Goal: Task Accomplishment & Management: Use online tool/utility

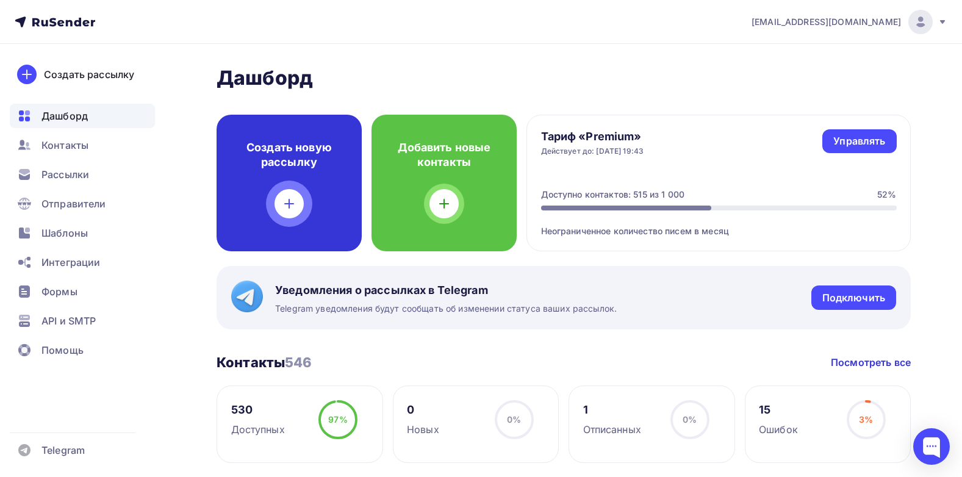
click at [282, 200] on icon at bounding box center [289, 203] width 15 height 15
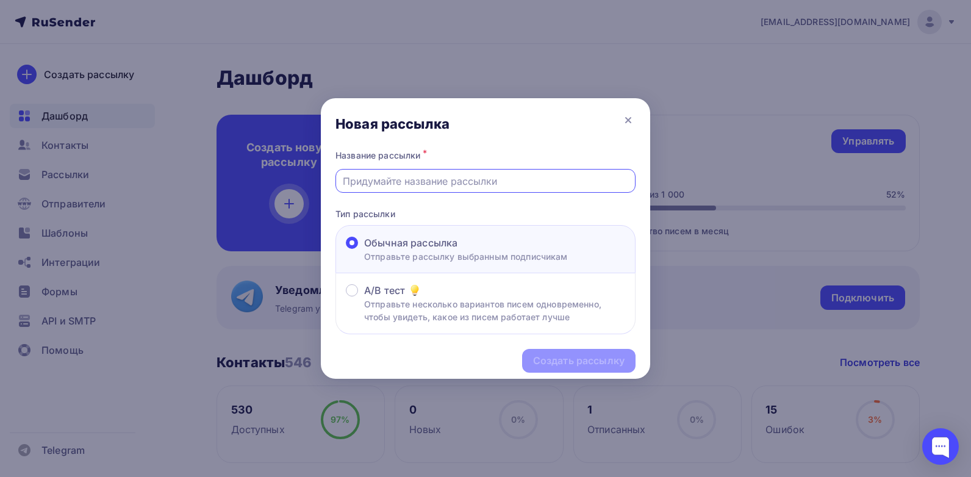
drag, startPoint x: 465, startPoint y: 184, endPoint x: 493, endPoint y: 184, distance: 27.4
click at [465, 184] on input "text" at bounding box center [486, 181] width 286 height 15
click at [465, 182] on input "Прайс по наличию 01.09 2025" at bounding box center [486, 181] width 286 height 15
type input "Прайс по наличию [DATE]"
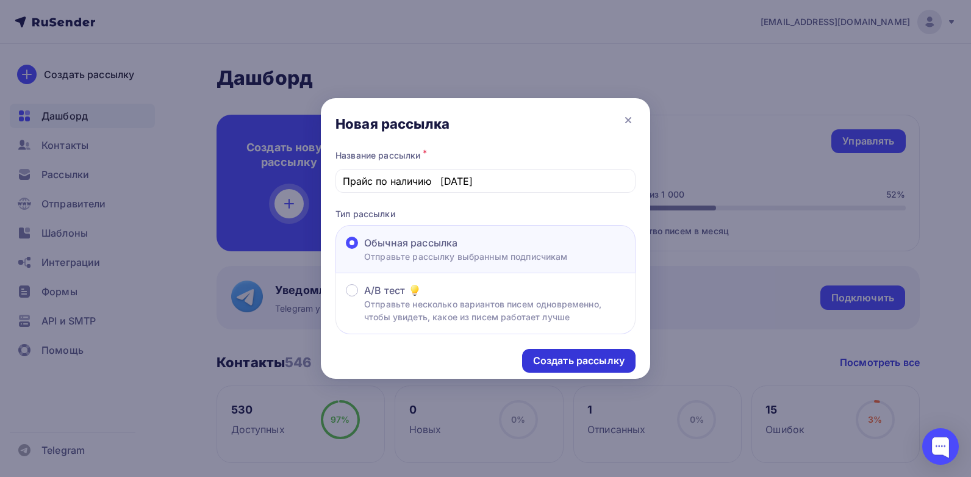
drag, startPoint x: 576, startPoint y: 360, endPoint x: 711, endPoint y: 330, distance: 137.6
click at [577, 360] on div "Создать рассылку" at bounding box center [578, 361] width 91 height 14
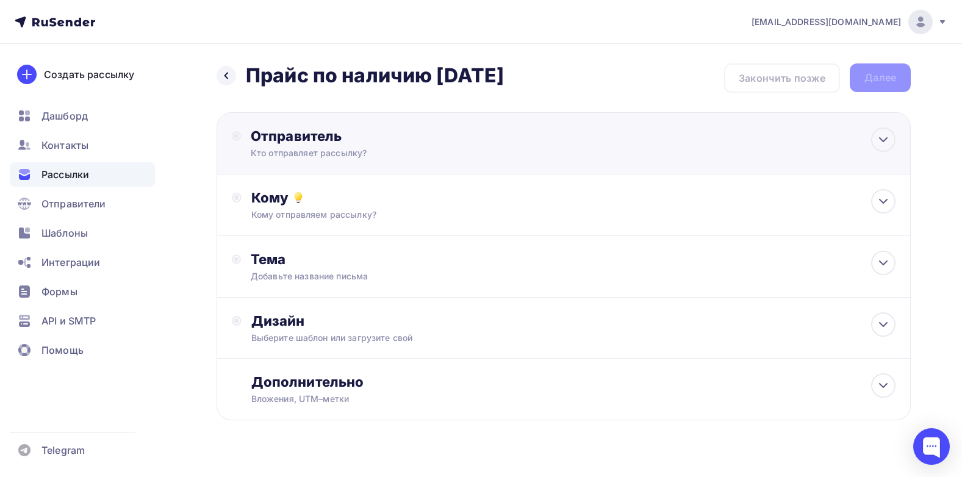
click at [312, 140] on div "Отправитель" at bounding box center [383, 135] width 264 height 17
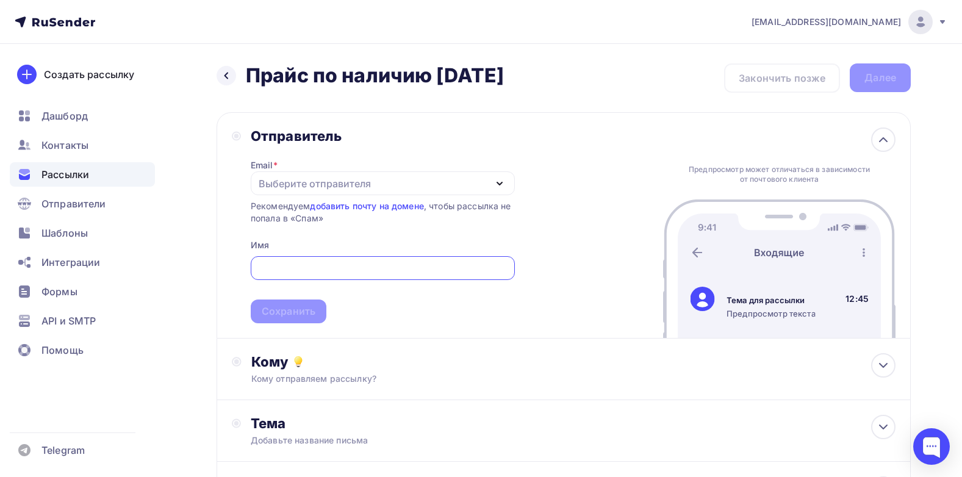
click at [503, 181] on icon "button" at bounding box center [499, 183] width 15 height 15
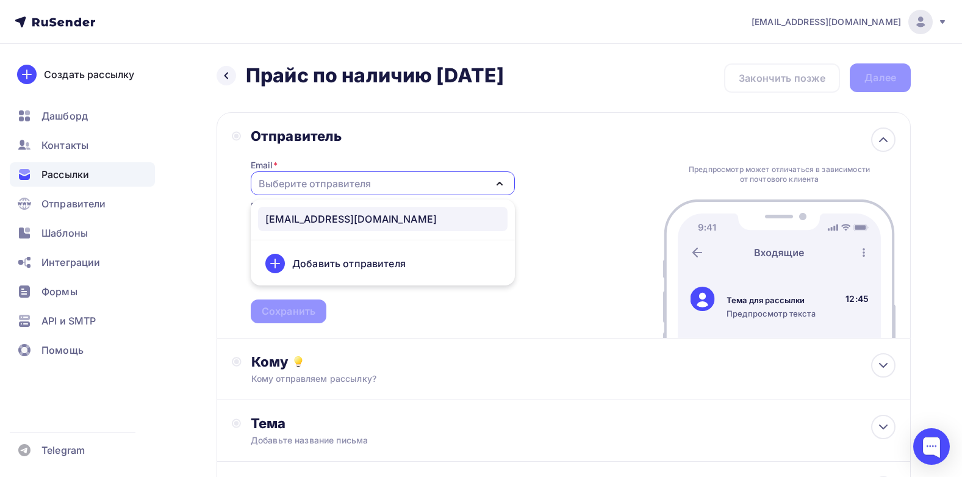
click at [347, 214] on div "[EMAIL_ADDRESS][DOMAIN_NAME]" at bounding box center [382, 219] width 235 height 15
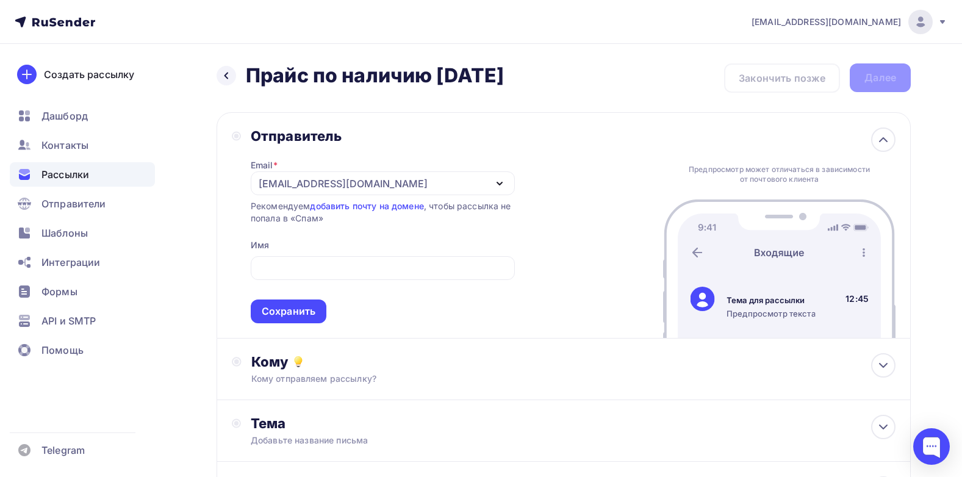
drag, startPoint x: 620, startPoint y: 234, endPoint x: 600, endPoint y: 234, distance: 20.1
click at [620, 234] on div "Отправитель Email * [EMAIL_ADDRESS][DOMAIN_NAME] [EMAIL_ADDRESS][DOMAIN_NAME] Д…" at bounding box center [564, 225] width 694 height 226
click at [295, 320] on div "Сохранить" at bounding box center [289, 311] width 76 height 24
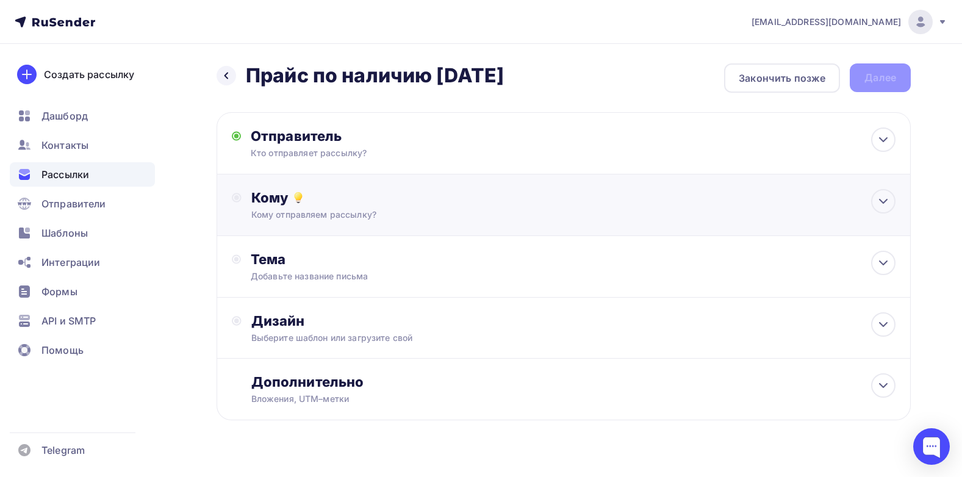
drag, startPoint x: 288, startPoint y: 202, endPoint x: 409, endPoint y: 199, distance: 121.4
click at [292, 202] on div "Кому" at bounding box center [573, 197] width 644 height 17
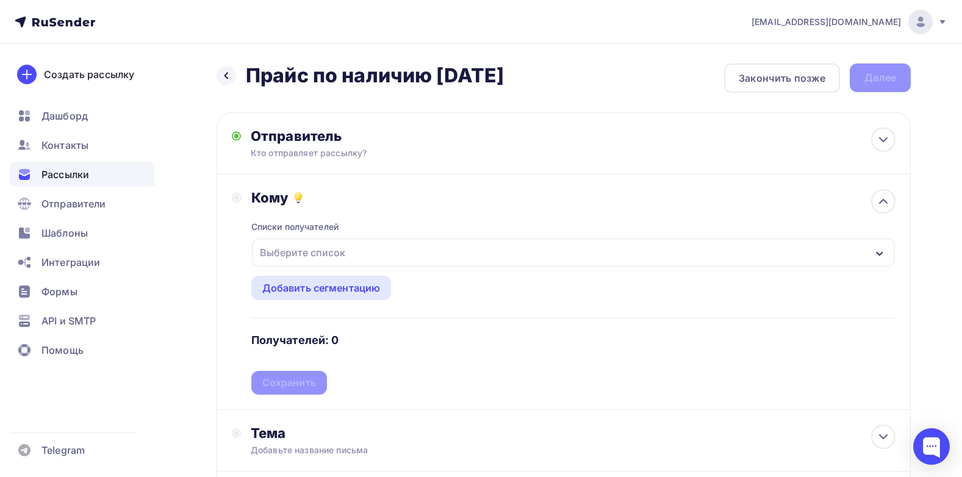
click at [321, 248] on div "Выберите список" at bounding box center [302, 253] width 95 height 22
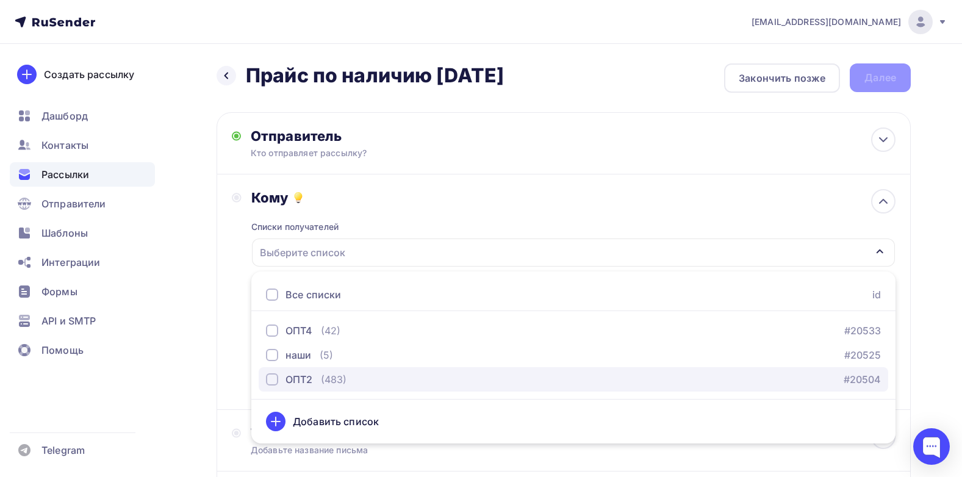
click at [274, 382] on div "button" at bounding box center [272, 379] width 12 height 12
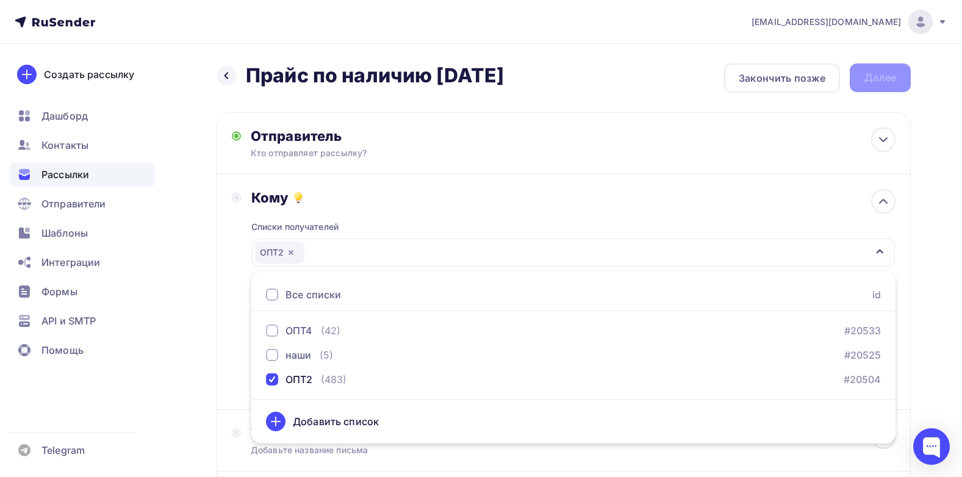
click at [457, 234] on div "Списки получателей ОПТ2 Все списки id ОПТ4 (42) #20533 наши (5) #20525 ОПТ2 (48…" at bounding box center [573, 300] width 644 height 188
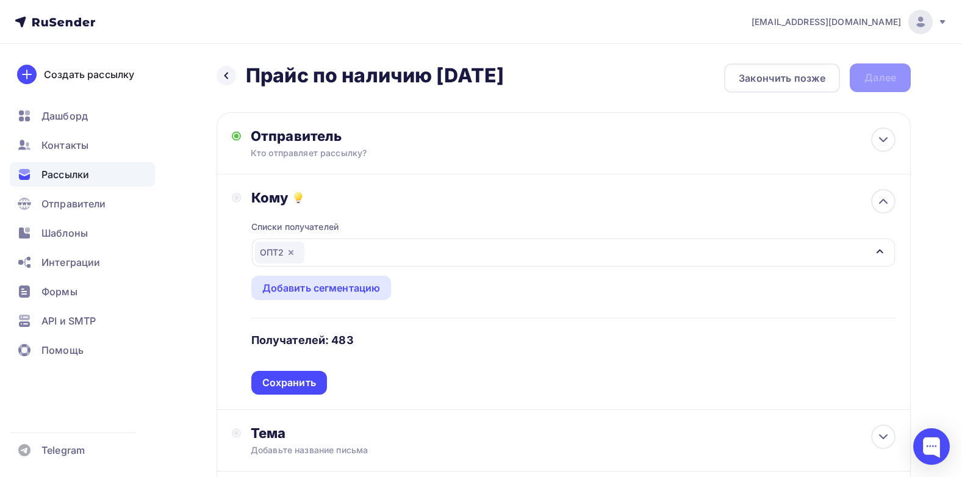
scroll to position [61, 0]
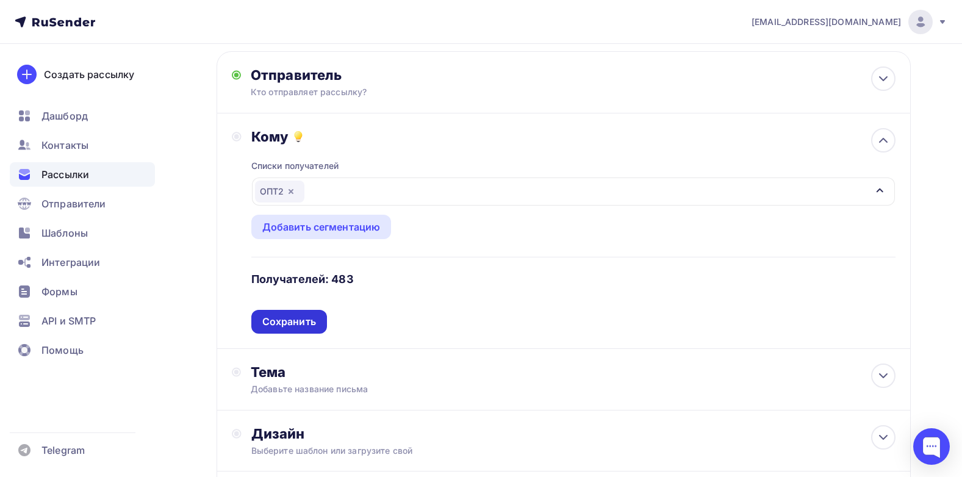
click at [292, 320] on div "Сохранить" at bounding box center [289, 322] width 54 height 14
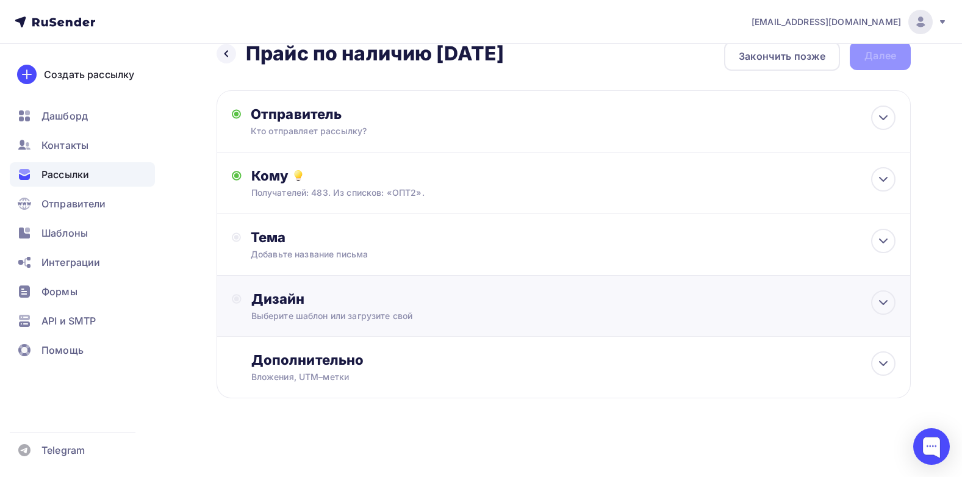
scroll to position [22, 0]
click at [266, 241] on div "Тема" at bounding box center [371, 237] width 241 height 17
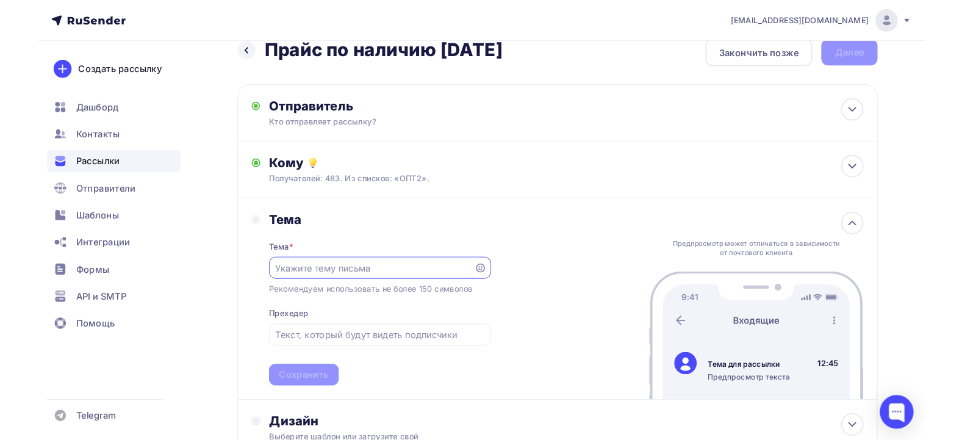
scroll to position [0, 0]
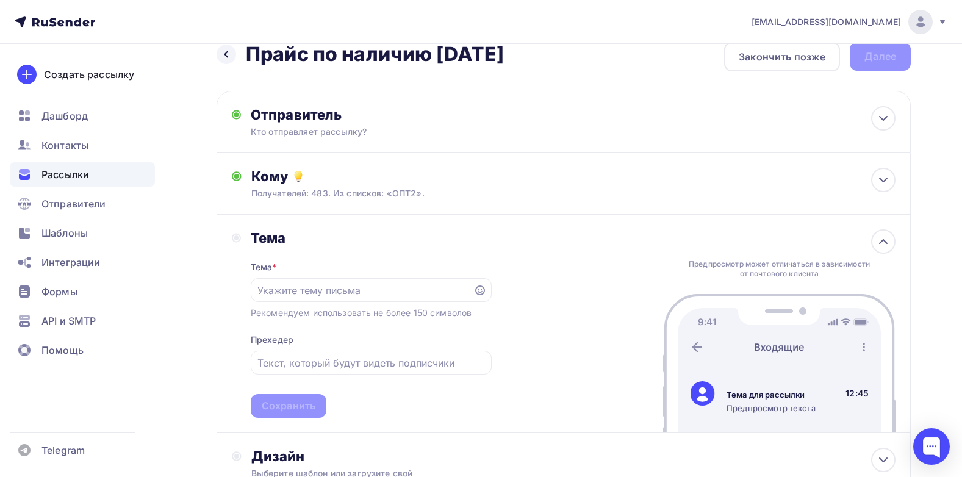
drag, startPoint x: 570, startPoint y: 62, endPoint x: 248, endPoint y: 69, distance: 322.1
click at [248, 69] on div "Назад Прайс по наличию [DATE] Прайс по наличию [DATE] Закончить позже Далее" at bounding box center [564, 56] width 694 height 29
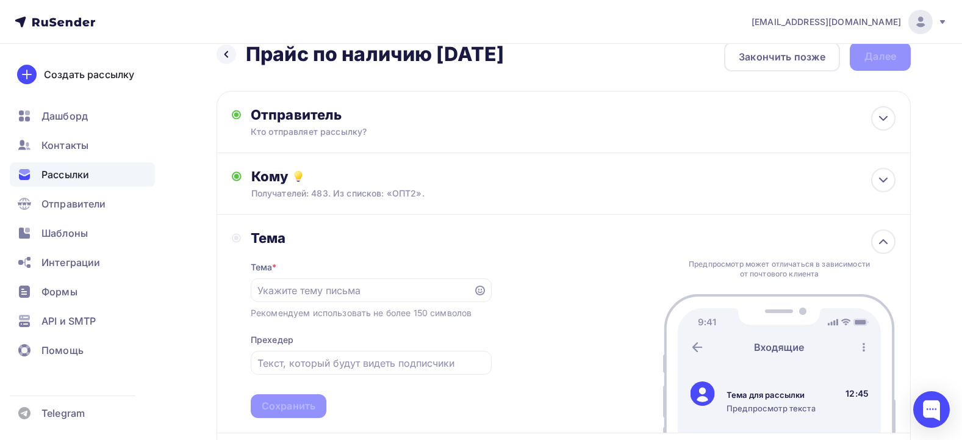
copy h2 "Прайс по наличию [DATE]"
click at [310, 287] on input "text" at bounding box center [361, 290] width 209 height 15
paste input "Прайс по наличию [DATE]"
type input "Прайс по наличию [DATE]"
click at [318, 363] on input "text" at bounding box center [370, 363] width 227 height 15
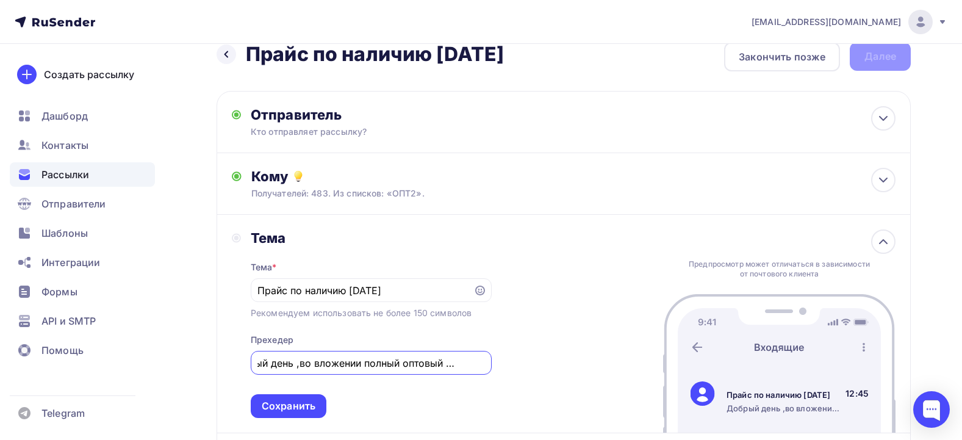
scroll to position [0, 41]
drag, startPoint x: 474, startPoint y: 367, endPoint x: 496, endPoint y: 367, distance: 21.4
click at [496, 367] on div "[PERSON_NAME] * [PERSON_NAME] по наличию [DATE] Рекомендуем использовать не бол…" at bounding box center [564, 324] width 694 height 218
type input "Добрый день ,во вложении полный оптовый прайс [DATE]"
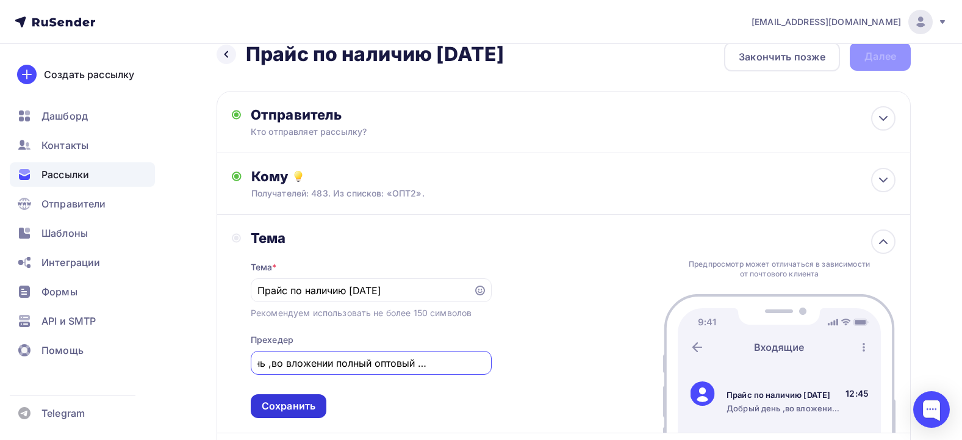
click at [278, 406] on div "Сохранить" at bounding box center [289, 406] width 54 height 14
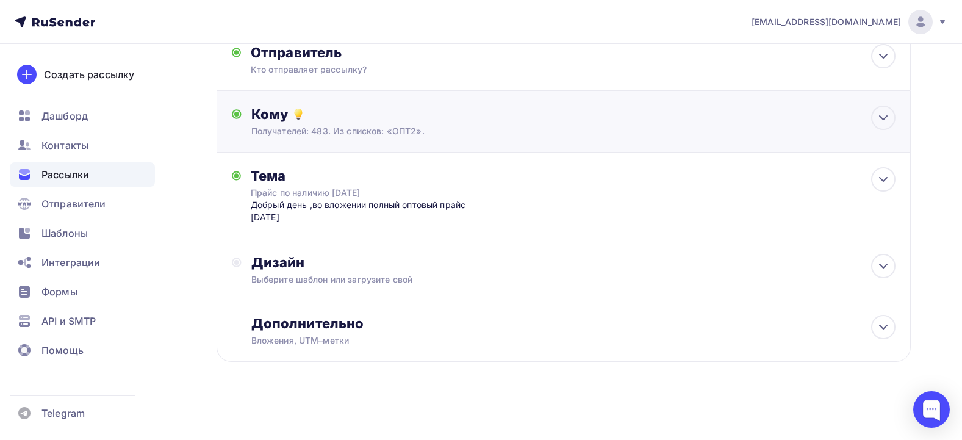
scroll to position [84, 0]
click at [303, 265] on div "Дизайн" at bounding box center [573, 261] width 644 height 17
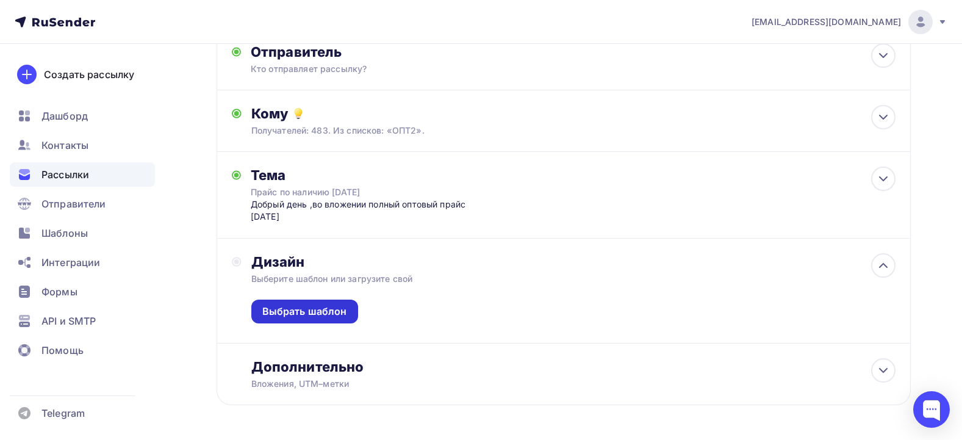
click at [296, 309] on div "Выбрать шаблон" at bounding box center [304, 311] width 85 height 14
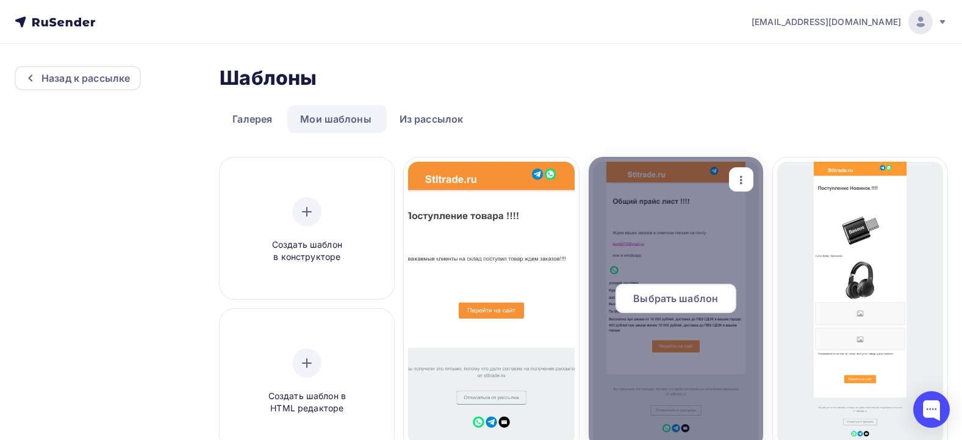
click at [676, 299] on span "Выбрать шаблон" at bounding box center [675, 298] width 85 height 15
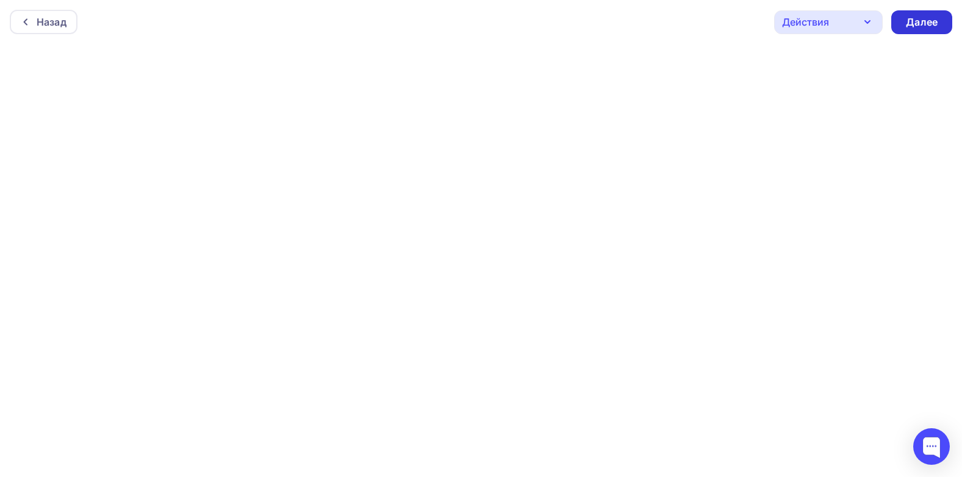
click at [936, 20] on div "Далее" at bounding box center [922, 22] width 32 height 14
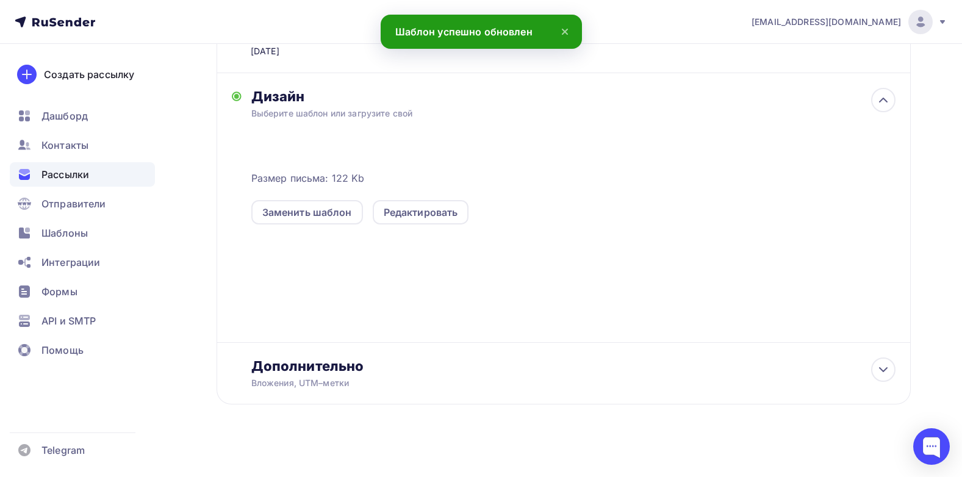
scroll to position [256, 0]
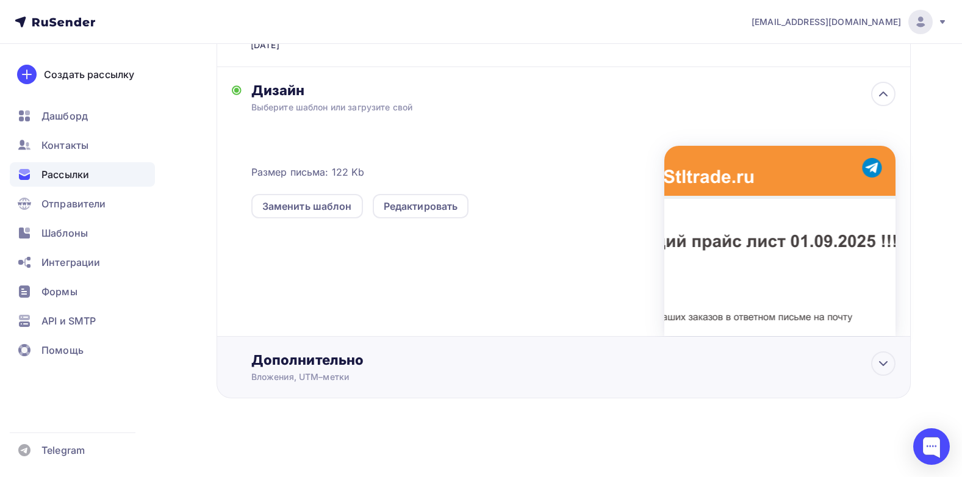
click at [274, 357] on div "Дополнительно" at bounding box center [573, 359] width 644 height 17
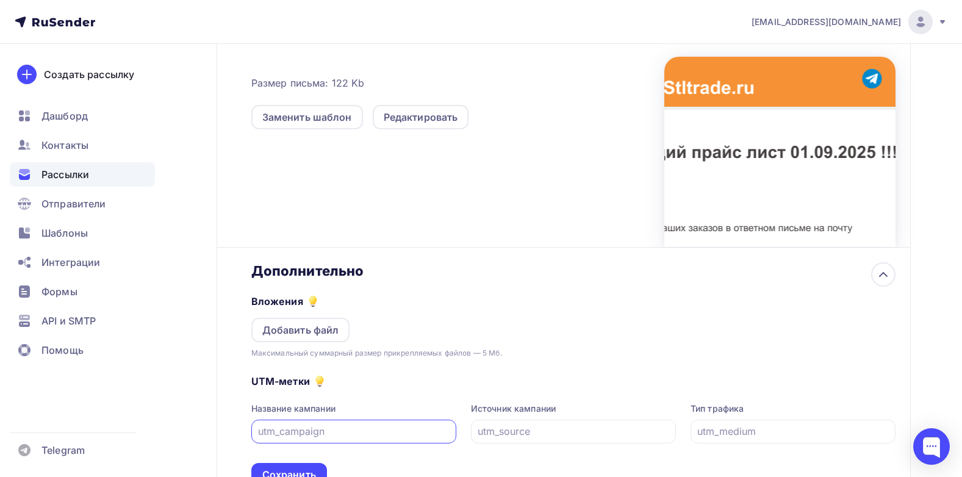
scroll to position [448, 0]
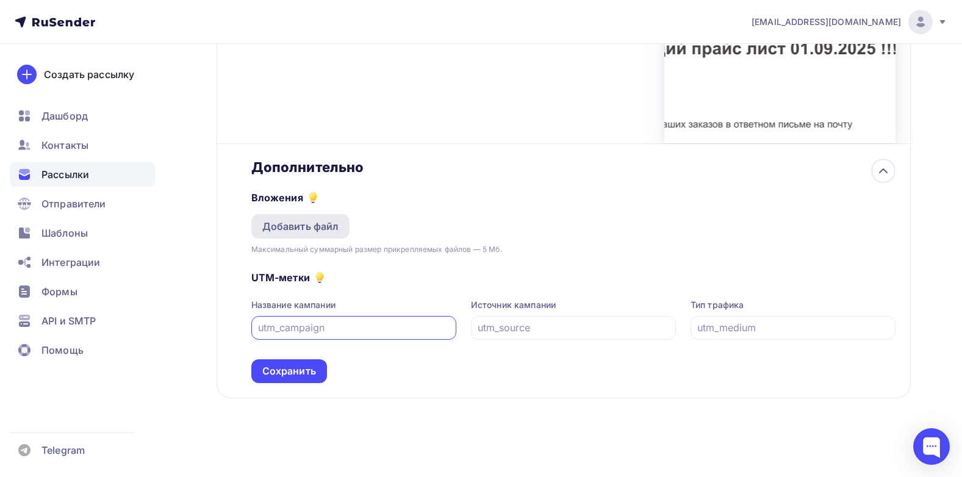
click at [307, 227] on div "Добавить файл" at bounding box center [300, 226] width 77 height 15
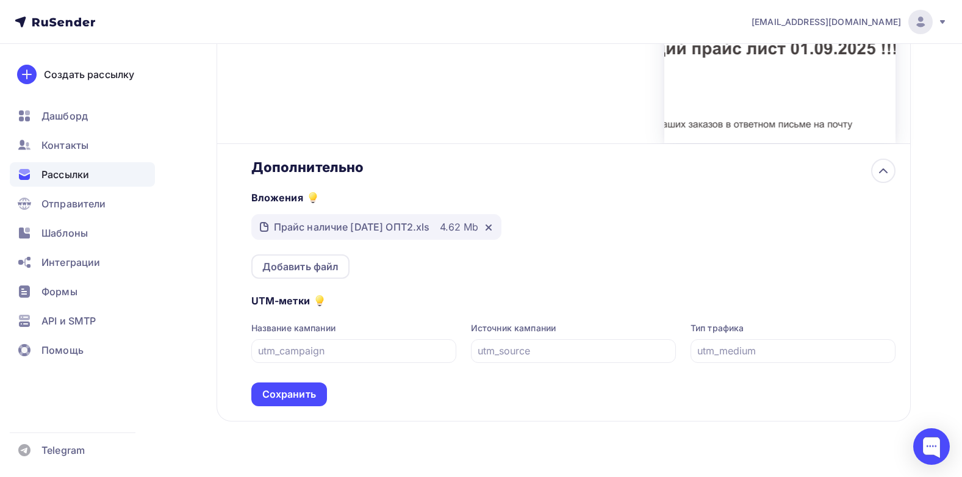
click at [662, 273] on div "Вложения Прайс наличие [DATE] ОПТ2.xls 4.62 Mb Добавить файл" at bounding box center [573, 227] width 644 height 103
click at [270, 395] on div "Сохранить" at bounding box center [289, 394] width 54 height 14
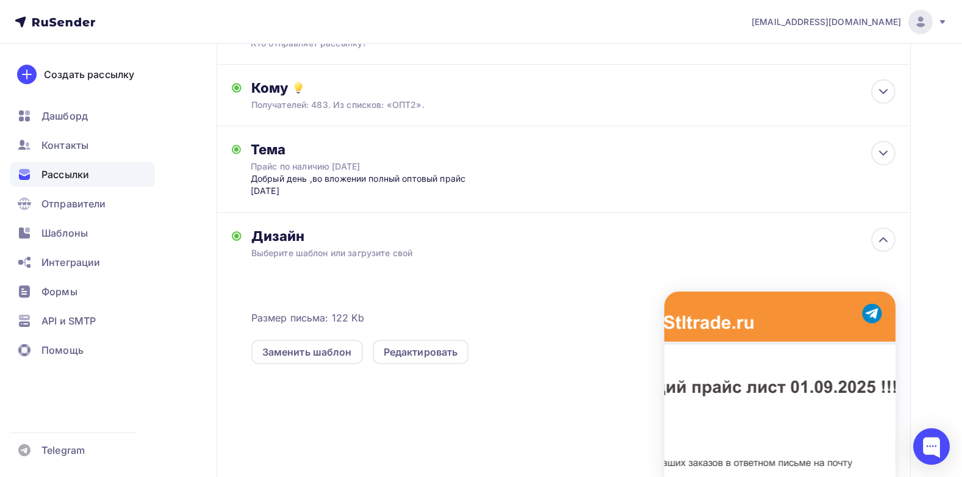
scroll to position [0, 0]
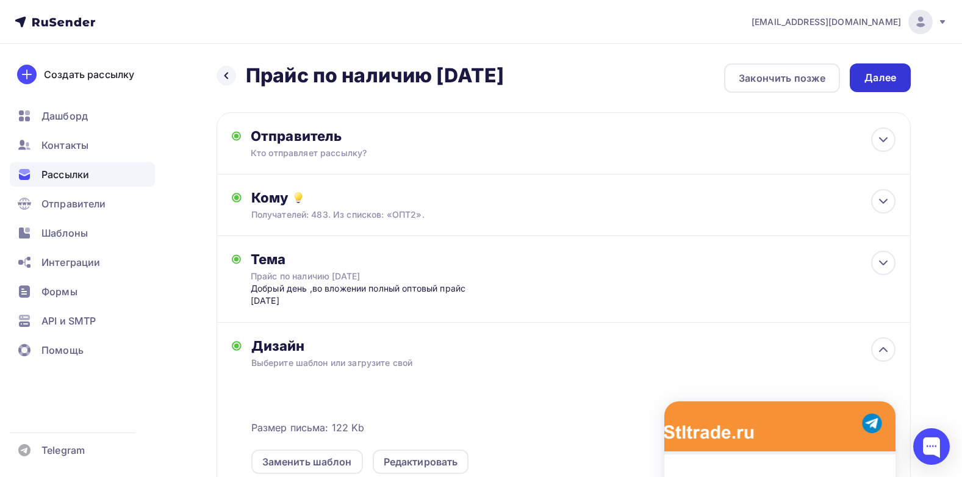
click at [882, 74] on div "Далее" at bounding box center [880, 78] width 32 height 14
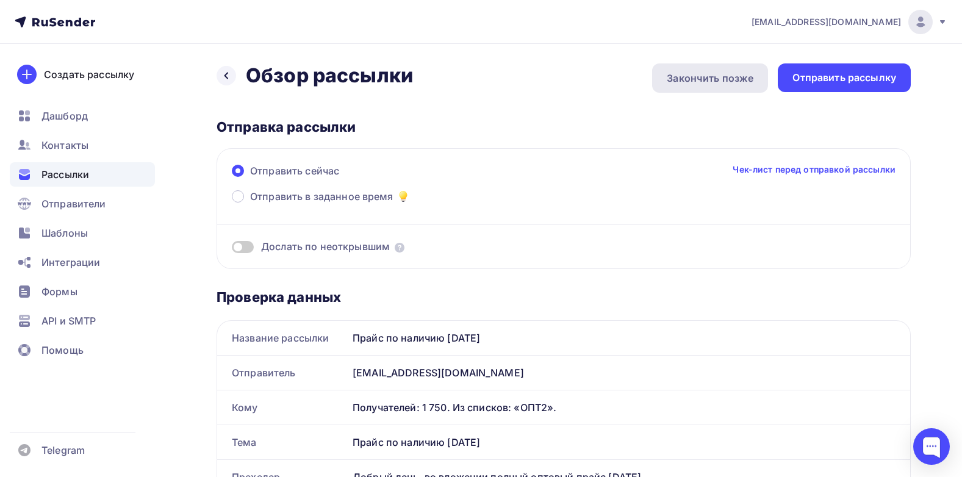
click at [707, 76] on div "Закончить позже" at bounding box center [710, 78] width 87 height 15
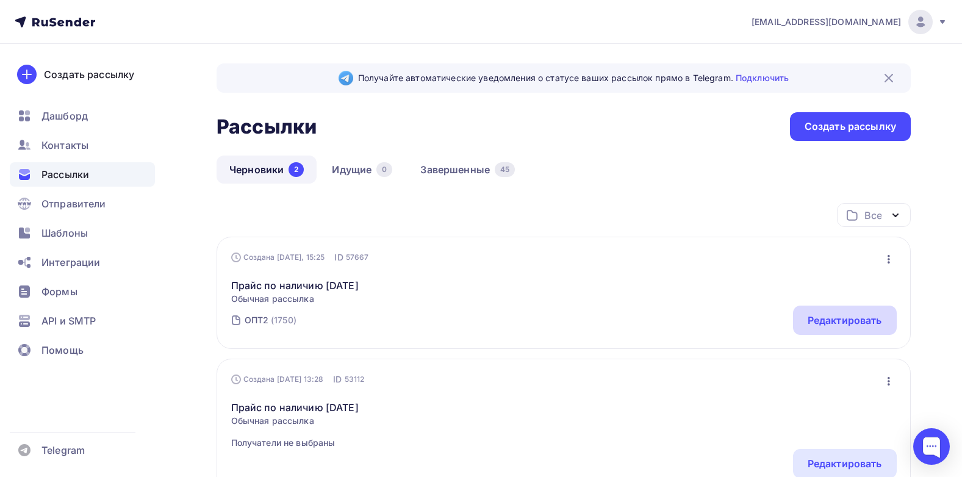
click at [856, 320] on div "Редактировать" at bounding box center [844, 320] width 74 height 15
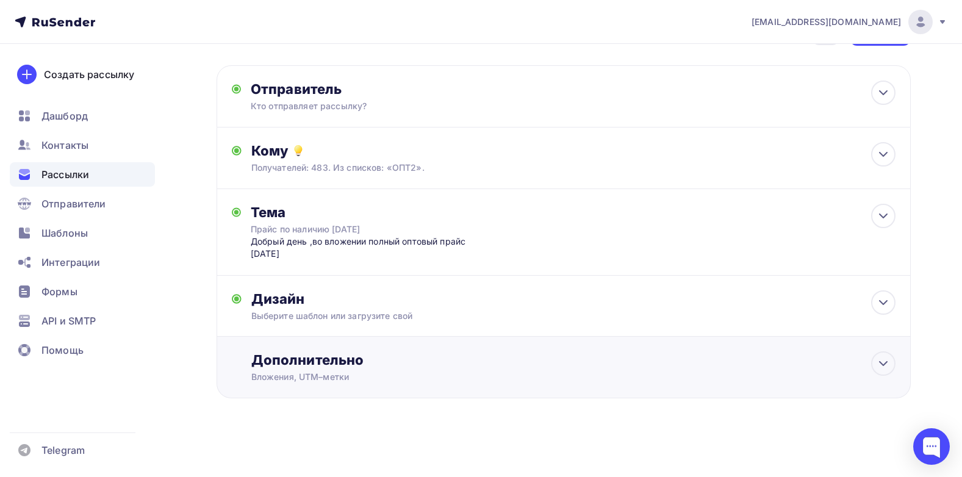
click at [293, 364] on div "Дополнительно" at bounding box center [573, 359] width 644 height 17
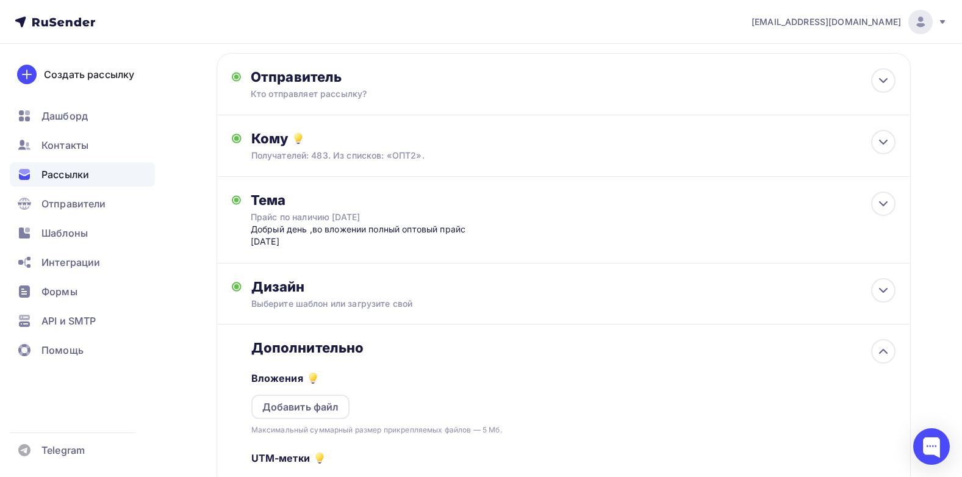
scroll to position [239, 0]
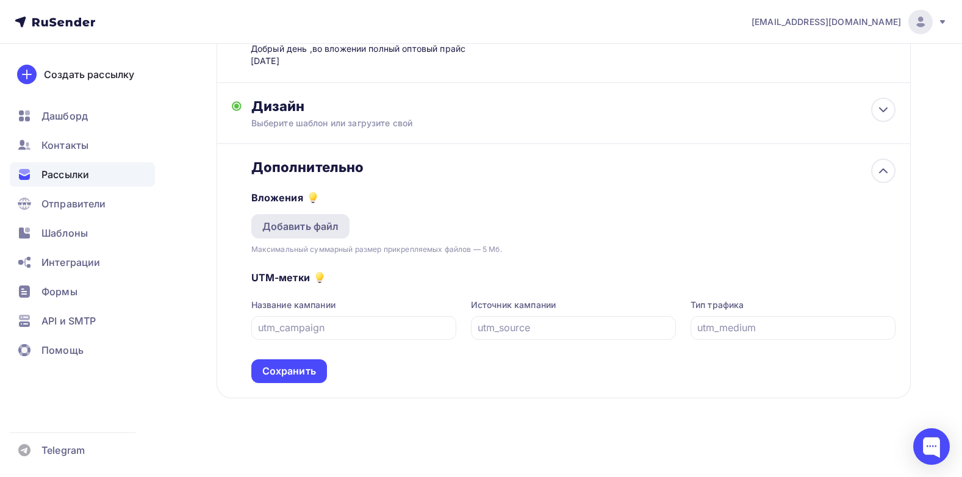
click at [312, 221] on div "Добавить файл" at bounding box center [300, 226] width 77 height 15
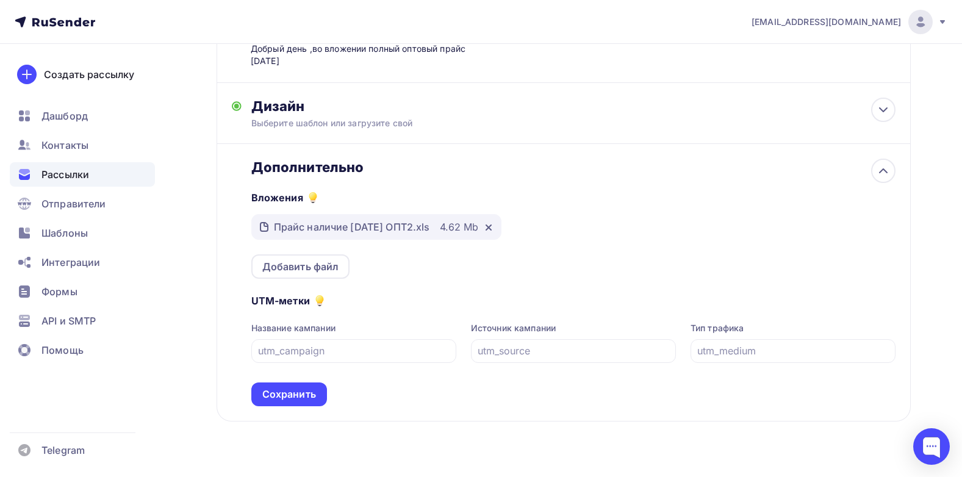
click at [614, 279] on div "UTM-метки Название кампании Источник кампании Тип трафика Сохранить" at bounding box center [573, 342] width 644 height 127
click at [288, 396] on div "Сохранить" at bounding box center [289, 394] width 54 height 14
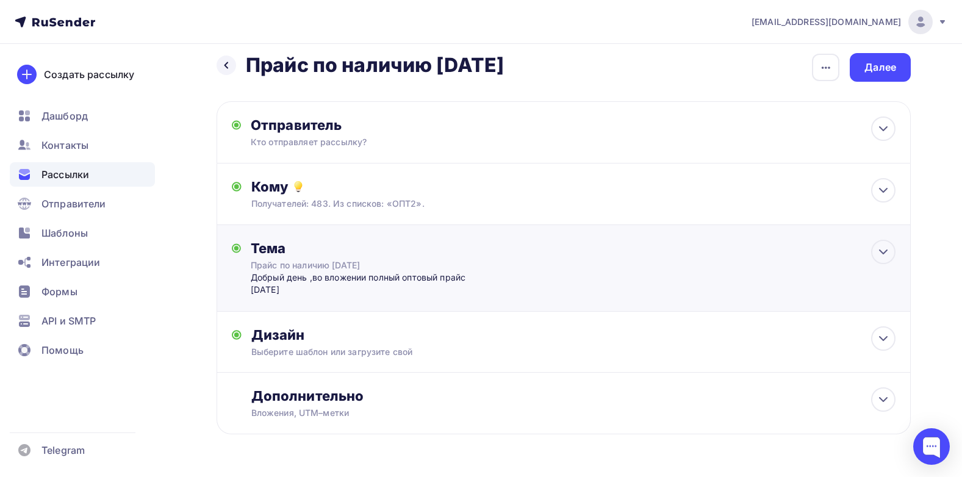
scroll to position [0, 0]
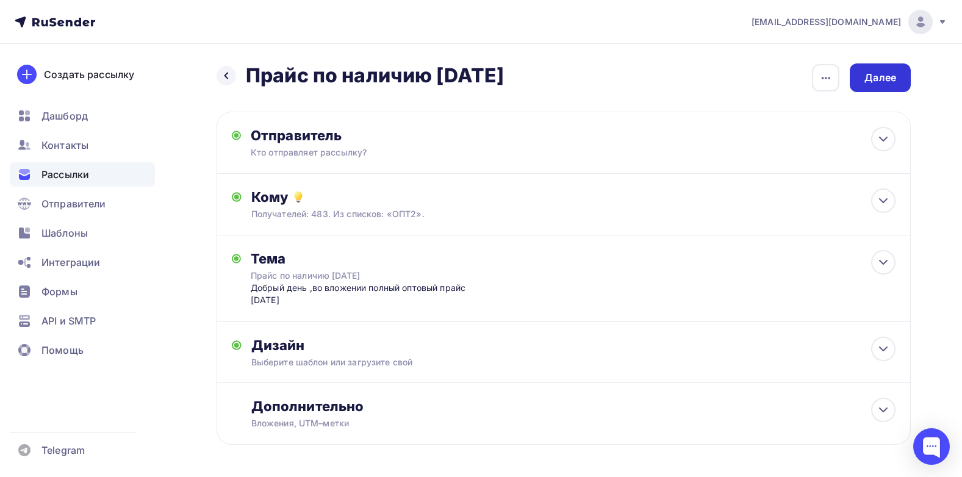
click at [897, 75] on div "Далее" at bounding box center [880, 77] width 61 height 29
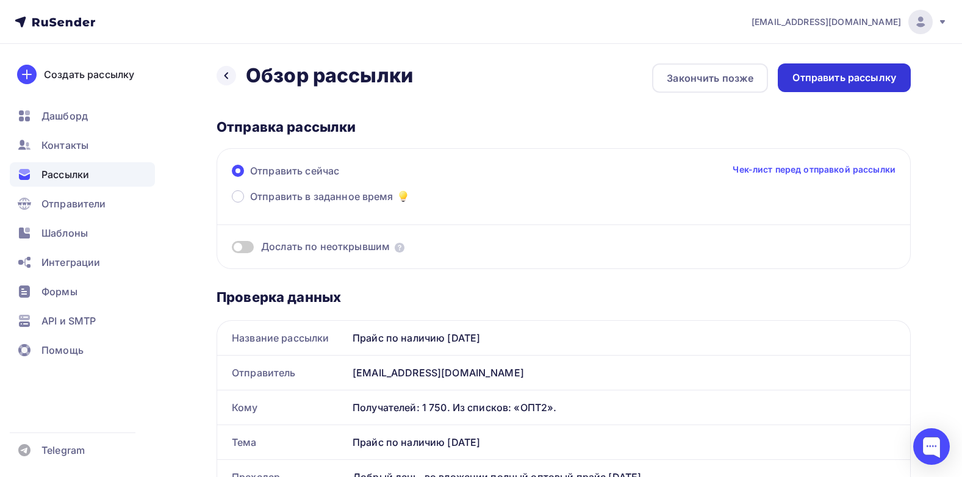
click at [864, 71] on div "Отправить рассылку" at bounding box center [844, 78] width 104 height 14
